Goal: Find specific page/section: Find specific page/section

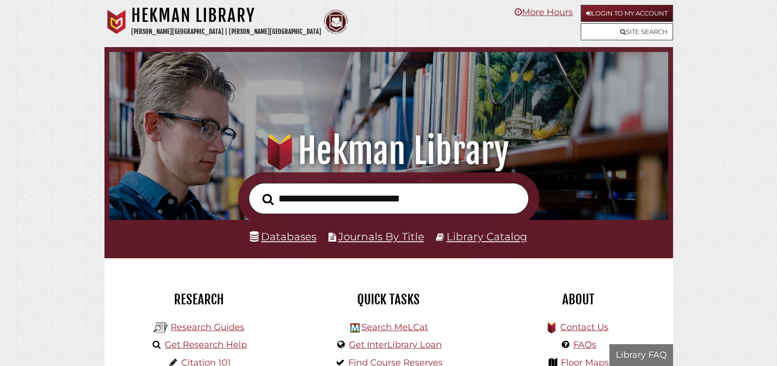
scroll to position [185, 554]
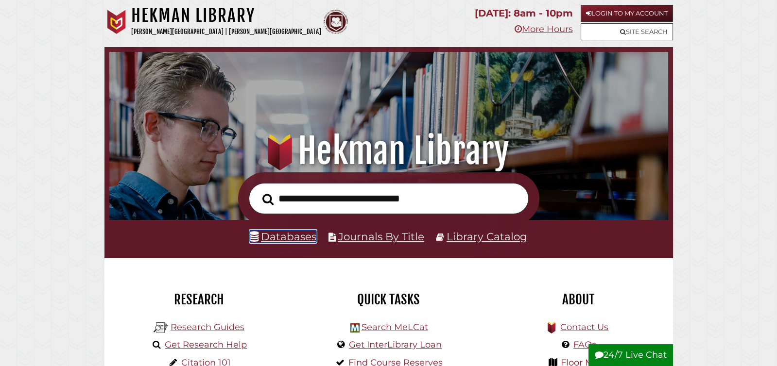
click at [297, 237] on link "Databases" at bounding box center [283, 236] width 67 height 13
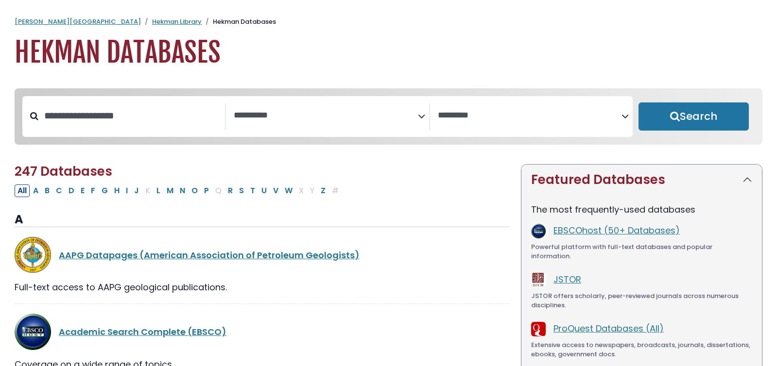
select select "Database Subject Filter"
select select "Database Vendors Filter"
click at [201, 194] on button "P" at bounding box center [206, 191] width 11 height 13
select select "Database Subject Filter"
select select "Database Vendors Filter"
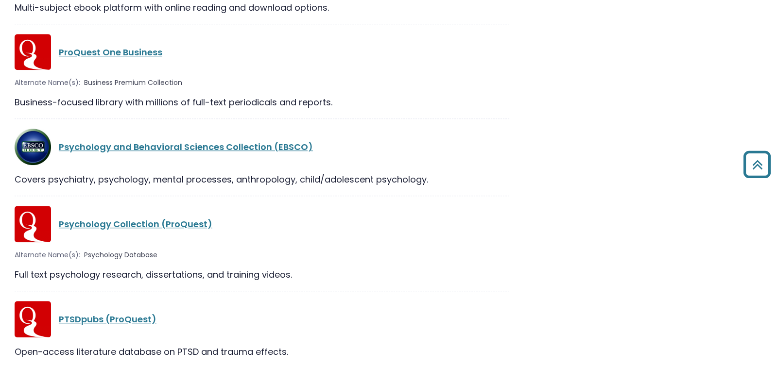
scroll to position [1479, 0]
